Goal: Task Accomplishment & Management: Complete application form

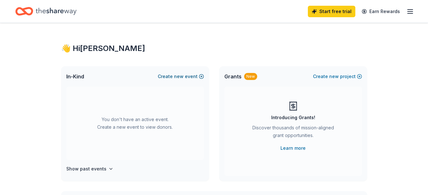
click at [189, 77] on button "Create new event" at bounding box center [181, 77] width 46 height 8
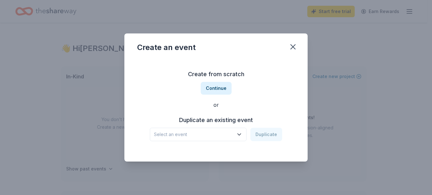
click at [207, 135] on span "Select an event" at bounding box center [194, 135] width 80 height 8
click at [206, 134] on span "Select an event" at bounding box center [194, 135] width 80 height 8
click at [214, 92] on button "Continue" at bounding box center [216, 88] width 31 height 13
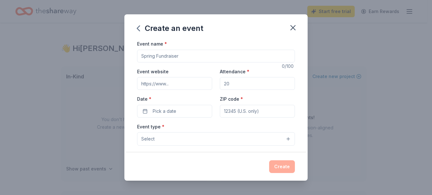
click at [184, 57] on input "Event name *" at bounding box center [216, 56] width 158 height 13
type input "\"
type input "H"
type input "Greater Quad Cities and Project NOW Head Start Annual Hispanic Block Party"
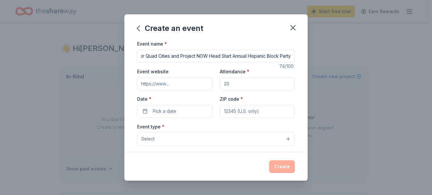
scroll to position [0, 0]
click at [228, 88] on input "Attendance *" at bounding box center [257, 83] width 75 height 13
type input "200"
click at [166, 112] on span "Pick a date" at bounding box center [165, 111] width 24 height 8
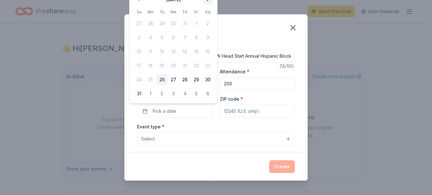
click at [209, 1] on button "Go to next month" at bounding box center [207, -1] width 9 height 9
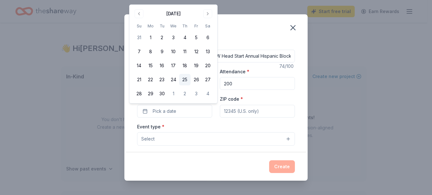
click at [182, 81] on button "25" at bounding box center [184, 79] width 11 height 11
click at [230, 111] on input "ZIP code *" at bounding box center [257, 111] width 75 height 13
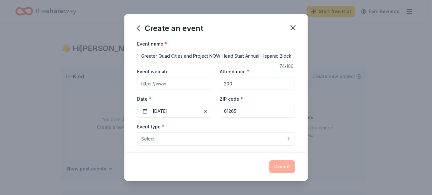
type input "61265"
click at [190, 138] on button "Select" at bounding box center [216, 138] width 158 height 13
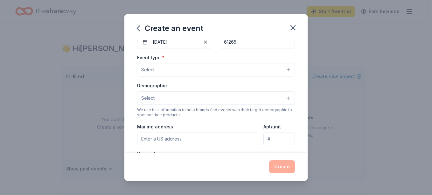
click at [280, 70] on button "Select" at bounding box center [216, 69] width 158 height 13
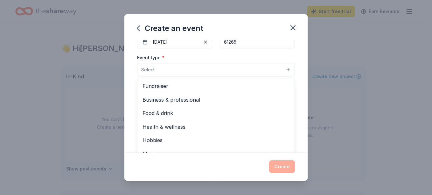
scroll to position [21, 0]
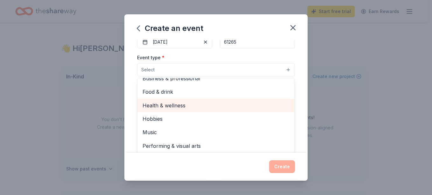
click at [159, 105] on span "Health & wellness" at bounding box center [216, 105] width 147 height 8
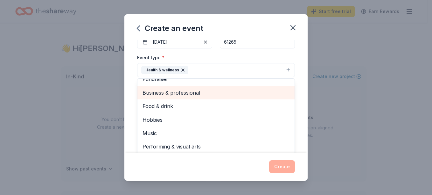
click at [178, 94] on span "Business & professional" at bounding box center [216, 93] width 147 height 8
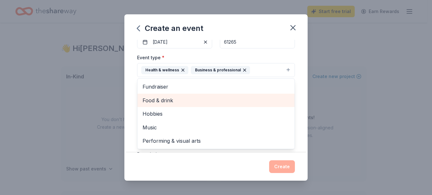
scroll to position [0, 0]
click at [160, 103] on span "Food & drink" at bounding box center [216, 100] width 147 height 8
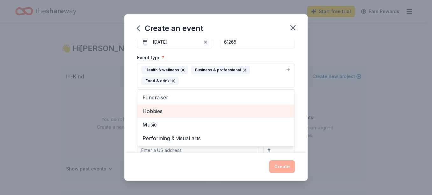
click at [159, 110] on span "Hobbies" at bounding box center [216, 111] width 147 height 8
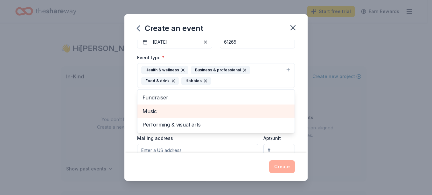
click at [158, 111] on span "Music" at bounding box center [216, 111] width 147 height 8
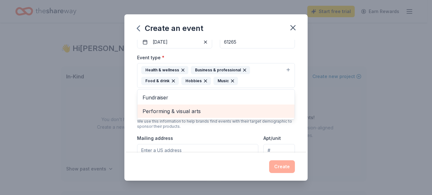
click at [165, 113] on span "Performing & visual arts" at bounding box center [216, 111] width 147 height 8
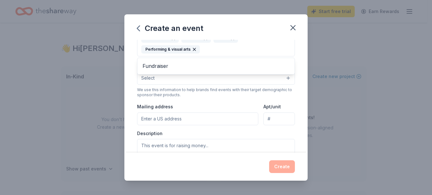
scroll to position [114, 0]
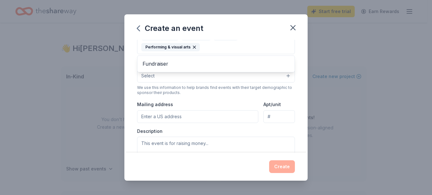
click at [202, 113] on div "Event type * Health & wellness Business & professional Food & drink Hobbies Mus…" at bounding box center [216, 87] width 158 height 156
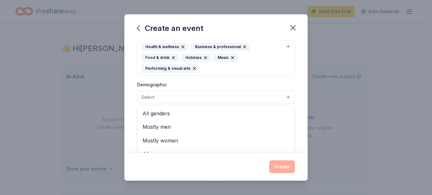
click at [171, 94] on button "Select" at bounding box center [216, 96] width 158 height 13
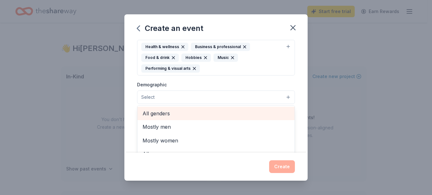
click at [167, 112] on span "All genders" at bounding box center [216, 113] width 147 height 8
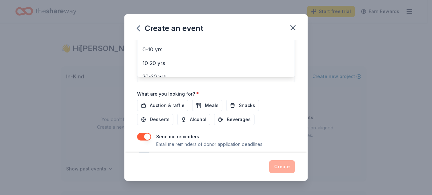
scroll to position [200, 0]
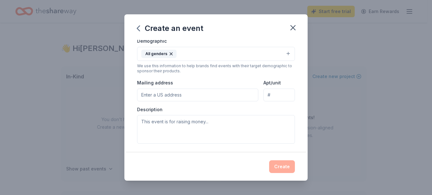
scroll to position [137, 0]
click at [211, 94] on input "Mailing address" at bounding box center [197, 93] width 121 height 13
type input "499 27th St., East Moline, IL 61244"
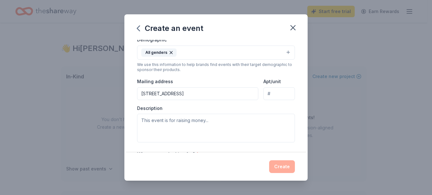
type input "499 27th St."
click at [286, 96] on input "499 27th St." at bounding box center [280, 93] width 32 height 13
drag, startPoint x: 261, startPoint y: 94, endPoint x: 340, endPoint y: 88, distance: 79.5
click at [340, 88] on div "Create an event Event name * Greater Quad Cities and Project NOW Head Start Ann…" at bounding box center [216, 97] width 432 height 195
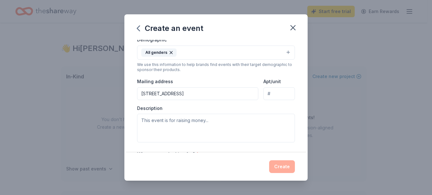
scroll to position [0, 0]
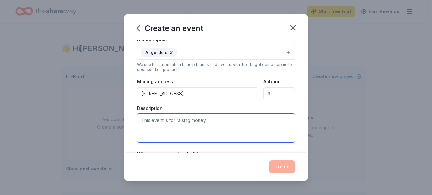
click at [233, 119] on textarea at bounding box center [216, 128] width 158 height 29
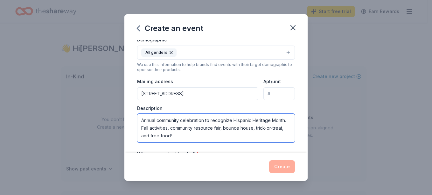
type textarea "Annual community celebration to recognize Hispanic Heritage Month. Fall activit…"
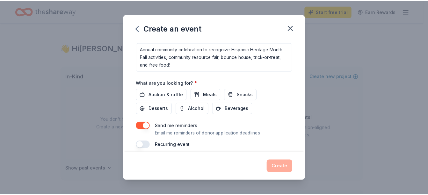
scroll to position [215, 0]
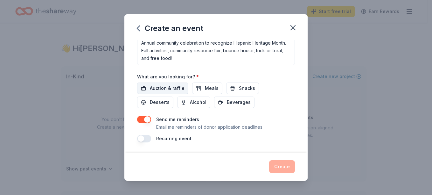
click at [161, 89] on span "Auction & raffle" at bounding box center [167, 88] width 35 height 8
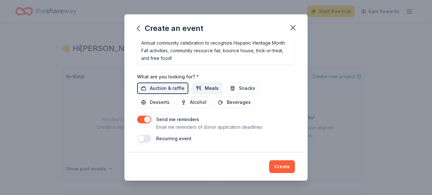
click at [198, 90] on button "Meals" at bounding box center [207, 87] width 30 height 11
click at [241, 89] on span "Snacks" at bounding box center [247, 88] width 16 height 8
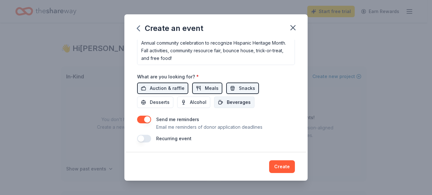
click at [237, 104] on span "Beverages" at bounding box center [239, 102] width 24 height 8
click at [160, 101] on span "Desserts" at bounding box center [160, 102] width 20 height 8
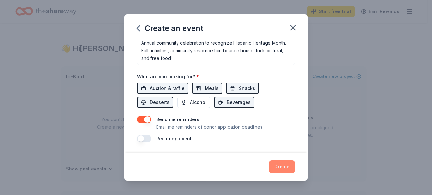
click at [281, 167] on button "Create" at bounding box center [282, 166] width 26 height 13
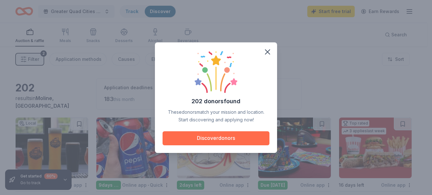
click at [196, 142] on button "Discover donors" at bounding box center [216, 138] width 107 height 14
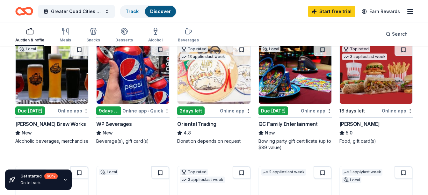
scroll to position [55, 0]
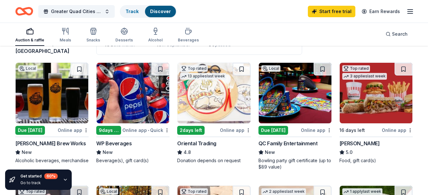
click at [213, 109] on img at bounding box center [213, 93] width 73 height 61
click at [305, 92] on img at bounding box center [295, 93] width 73 height 61
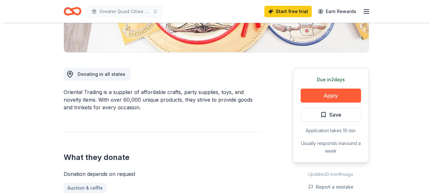
scroll to position [145, 0]
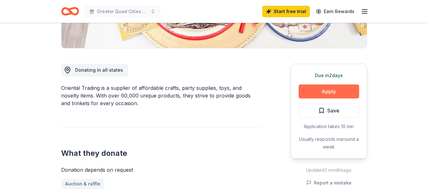
click at [328, 91] on button "Apply" at bounding box center [328, 91] width 61 height 14
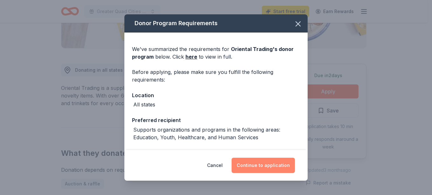
click at [270, 167] on button "Continue to application" at bounding box center [263, 165] width 63 height 15
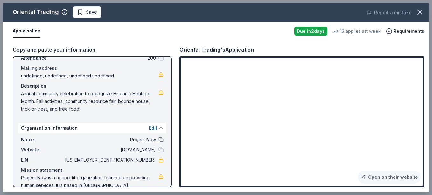
scroll to position [59, 0]
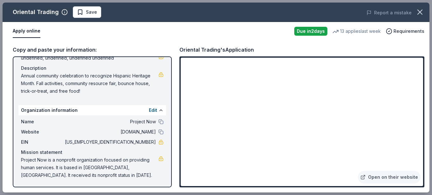
drag, startPoint x: 87, startPoint y: 89, endPoint x: 39, endPoint y: 76, distance: 49.4
click at [39, 76] on span "Annual community celebration to recognize Hispanic Heritage Month. Fall activit…" at bounding box center [90, 83] width 138 height 23
drag, startPoint x: 21, startPoint y: 74, endPoint x: 82, endPoint y: 83, distance: 61.6
click at [82, 83] on span "Annual community celebration to recognize Hispanic Heritage Month. Fall activit…" at bounding box center [90, 83] width 138 height 23
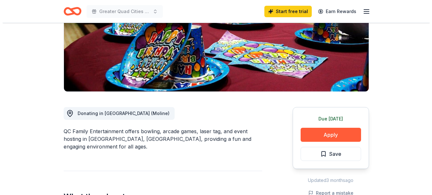
scroll to position [111, 0]
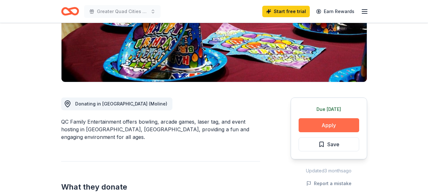
click at [315, 123] on button "Apply" at bounding box center [328, 125] width 61 height 14
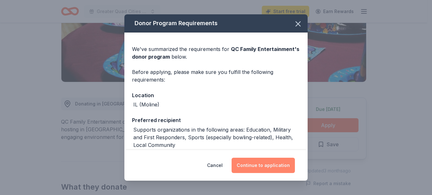
click at [262, 166] on button "Continue to application" at bounding box center [263, 165] width 63 height 15
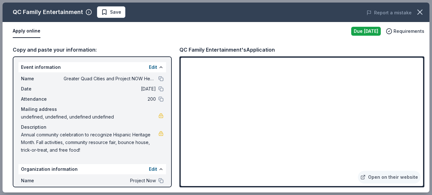
drag, startPoint x: 431, startPoint y: 104, endPoint x: 432, endPoint y: 123, distance: 19.1
click at [427, 123] on div "QC Family Entertainment Save Report a mistake Apply online Due [DATE] Requireme…" at bounding box center [216, 97] width 432 height 195
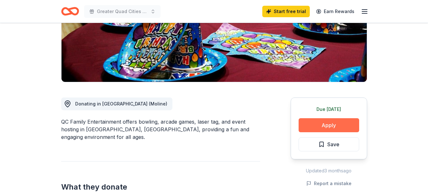
click at [323, 125] on button "Apply" at bounding box center [328, 125] width 61 height 14
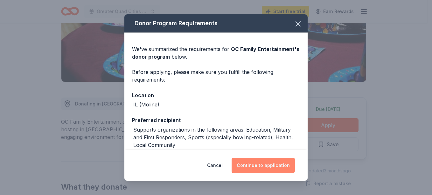
click at [279, 165] on button "Continue to application" at bounding box center [263, 165] width 63 height 15
